Goal: Task Accomplishment & Management: Complete application form

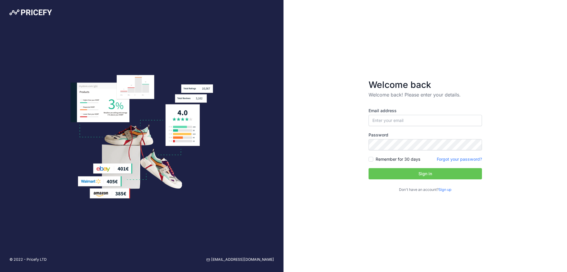
click at [449, 189] on link "Sign up" at bounding box center [445, 189] width 13 height 4
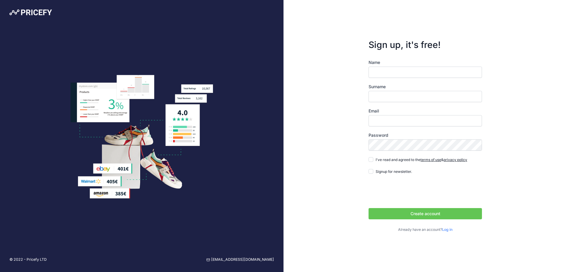
click at [408, 68] on input "Name" at bounding box center [425, 71] width 113 height 11
type input "guy"
type input "vankrimpen"
click at [397, 126] on div "Name guy Surname vankrimpen Email Password terms of use privacy policy Log in" at bounding box center [425, 145] width 113 height 173
click at [398, 122] on input "Email" at bounding box center [425, 120] width 113 height 11
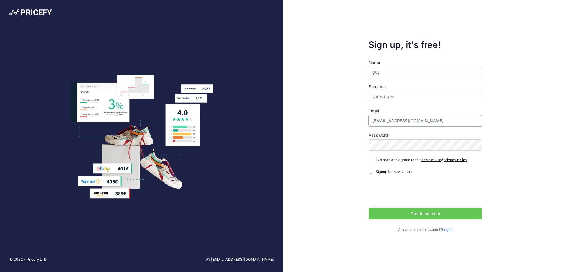
drag, startPoint x: 384, startPoint y: 121, endPoint x: 371, endPoint y: 121, distance: 13.6
click at [371, 121] on input "atsales@artstoolsales.com" at bounding box center [425, 120] width 113 height 11
type input "guyvk@artstoolsales.com"
click at [373, 158] on input "I've read and agreed to the terms of use & privacy policy" at bounding box center [371, 159] width 5 height 5
checkbox input "true"
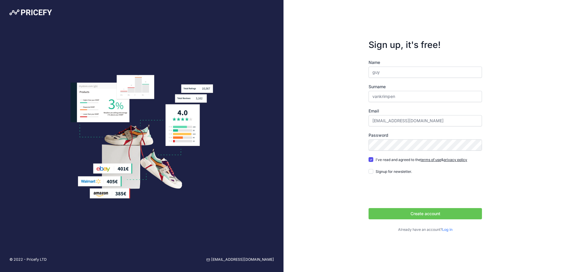
click at [401, 214] on button "Create account" at bounding box center [425, 213] width 113 height 11
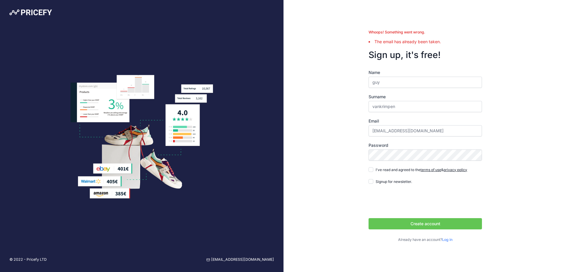
click at [447, 238] on link "Log in" at bounding box center [447, 239] width 10 height 4
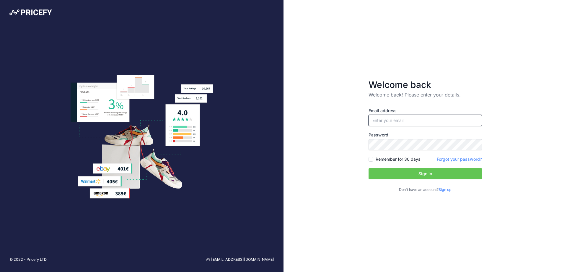
click at [408, 121] on input "email" at bounding box center [425, 120] width 113 height 11
type input "[EMAIL_ADDRESS][DOMAIN_NAME]"
click at [450, 160] on link "Forgot your password?" at bounding box center [459, 158] width 45 height 5
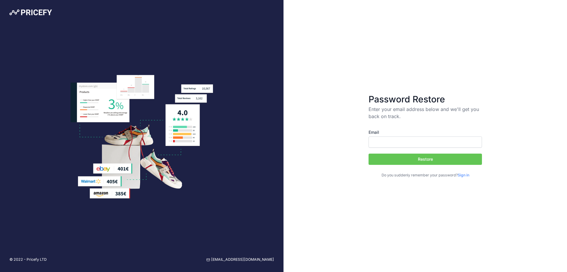
click at [434, 158] on button "Restore" at bounding box center [425, 158] width 113 height 11
click at [462, 173] on link "Sign in" at bounding box center [464, 175] width 12 height 4
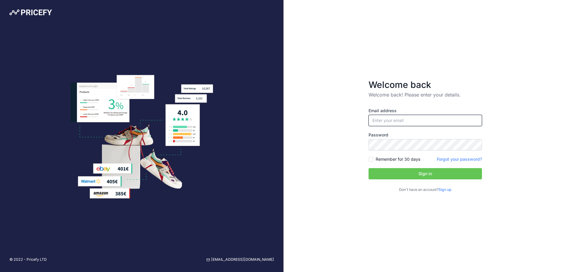
click at [400, 120] on input "email" at bounding box center [425, 120] width 113 height 11
type input "[EMAIL_ADDRESS][DOMAIN_NAME]"
click at [414, 169] on button "Sign in" at bounding box center [425, 173] width 113 height 11
